Goal: Check status: Check status

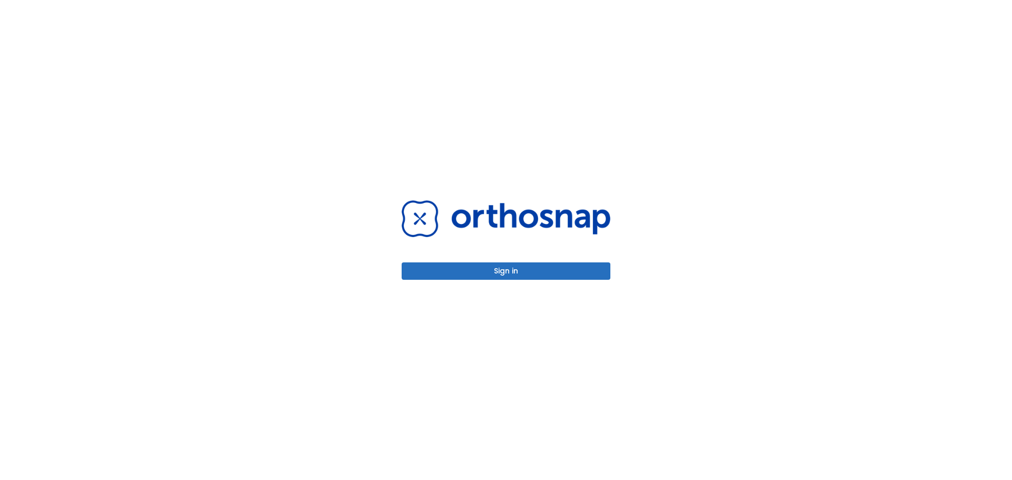
click at [562, 269] on button "Sign in" at bounding box center [506, 270] width 209 height 17
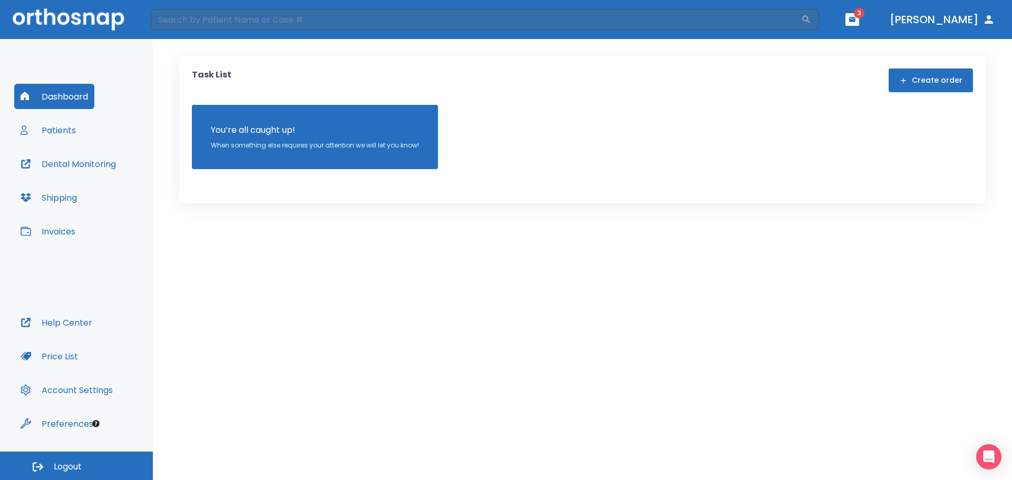
click at [43, 133] on button "Patients" at bounding box center [48, 130] width 68 height 25
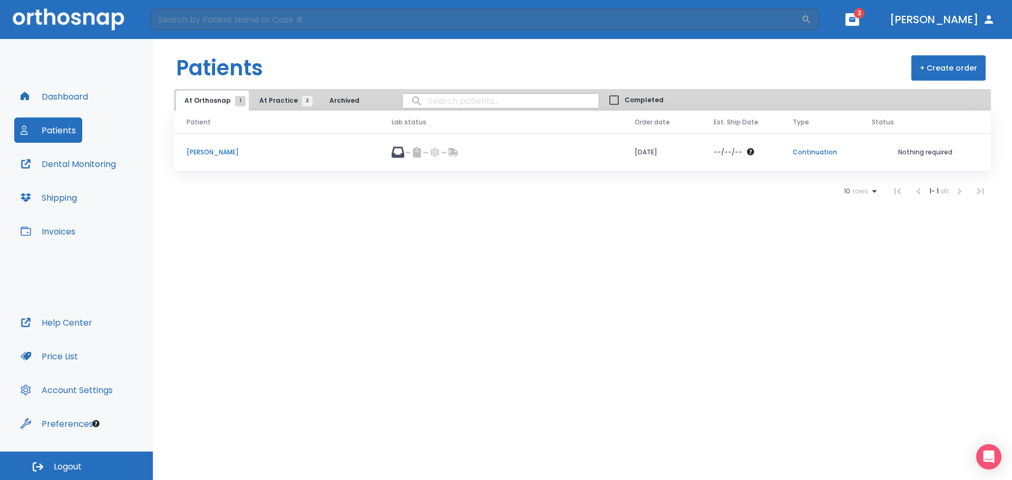
click at [212, 154] on p "[PERSON_NAME]" at bounding box center [277, 152] width 180 height 9
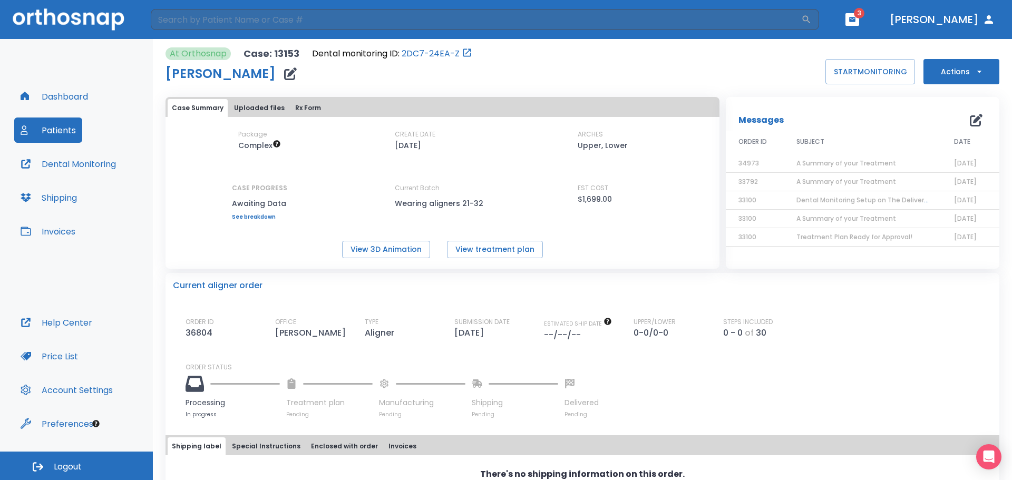
click at [261, 216] on link "See breakdown" at bounding box center [259, 217] width 55 height 6
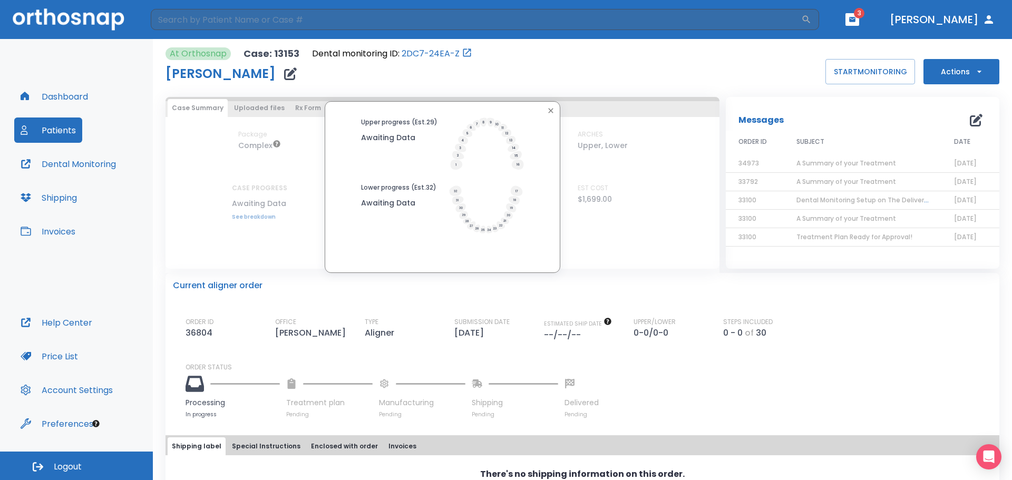
click at [456, 154] on icon at bounding box center [458, 155] width 12 height 8
click at [454, 167] on icon at bounding box center [456, 165] width 12 height 10
click at [455, 204] on icon at bounding box center [458, 200] width 12 height 8
click at [550, 107] on icon "button" at bounding box center [551, 110] width 8 height 8
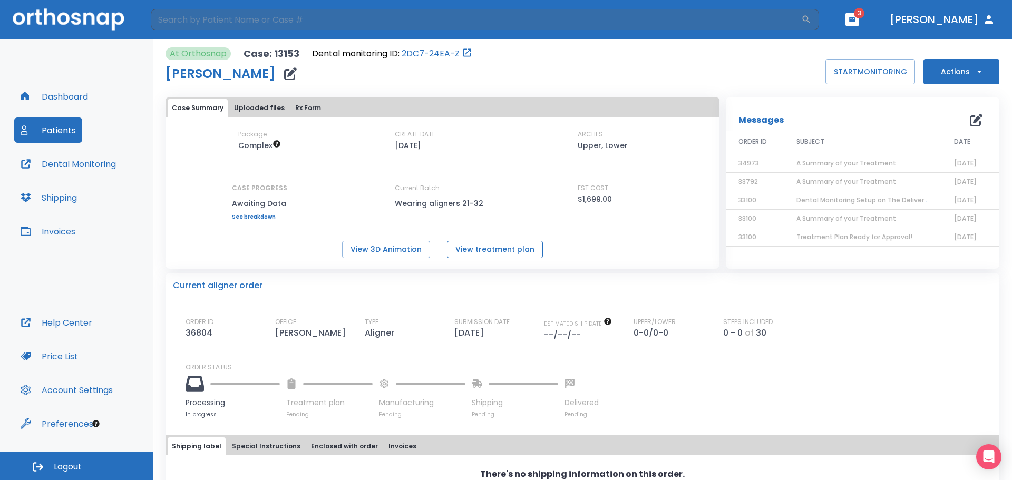
click at [509, 254] on button "View treatment plan" at bounding box center [495, 249] width 96 height 17
